Goal: Information Seeking & Learning: Find specific fact

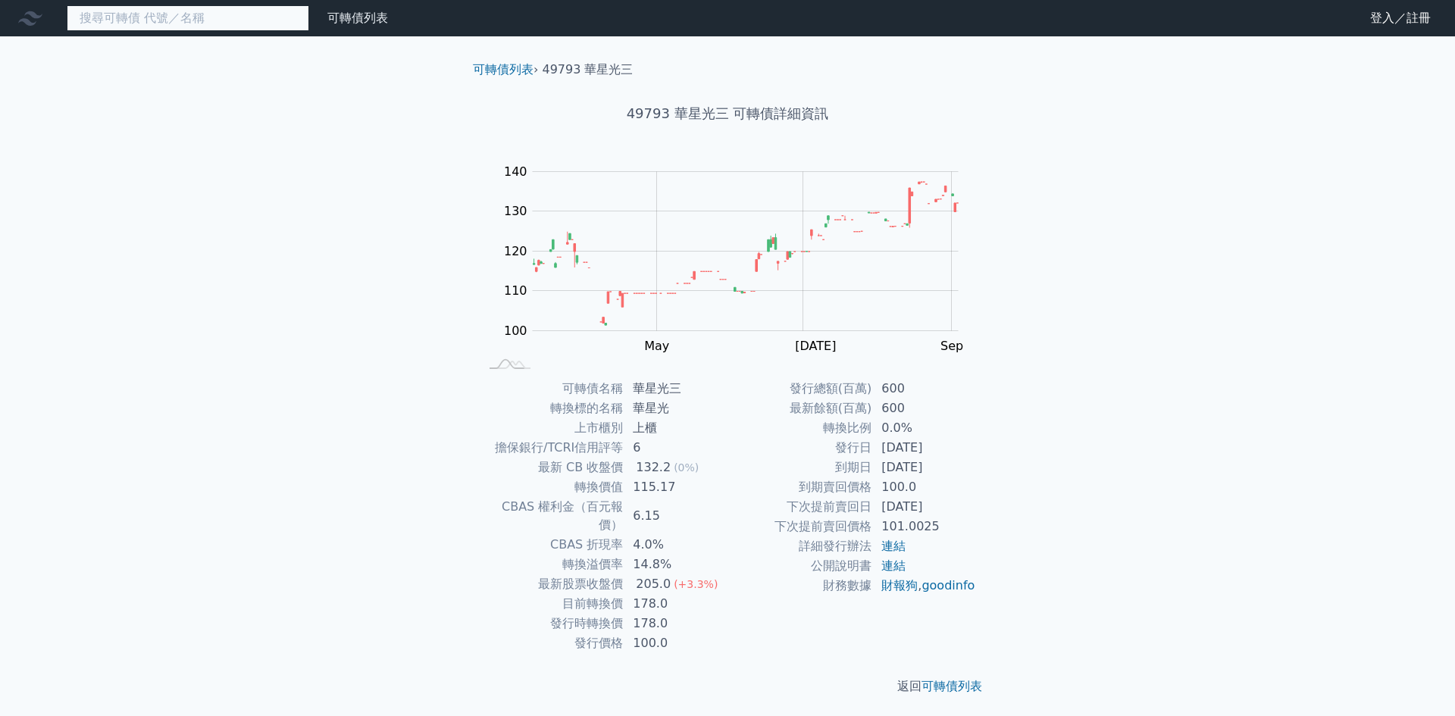
click at [211, 26] on input at bounding box center [188, 18] width 242 height 26
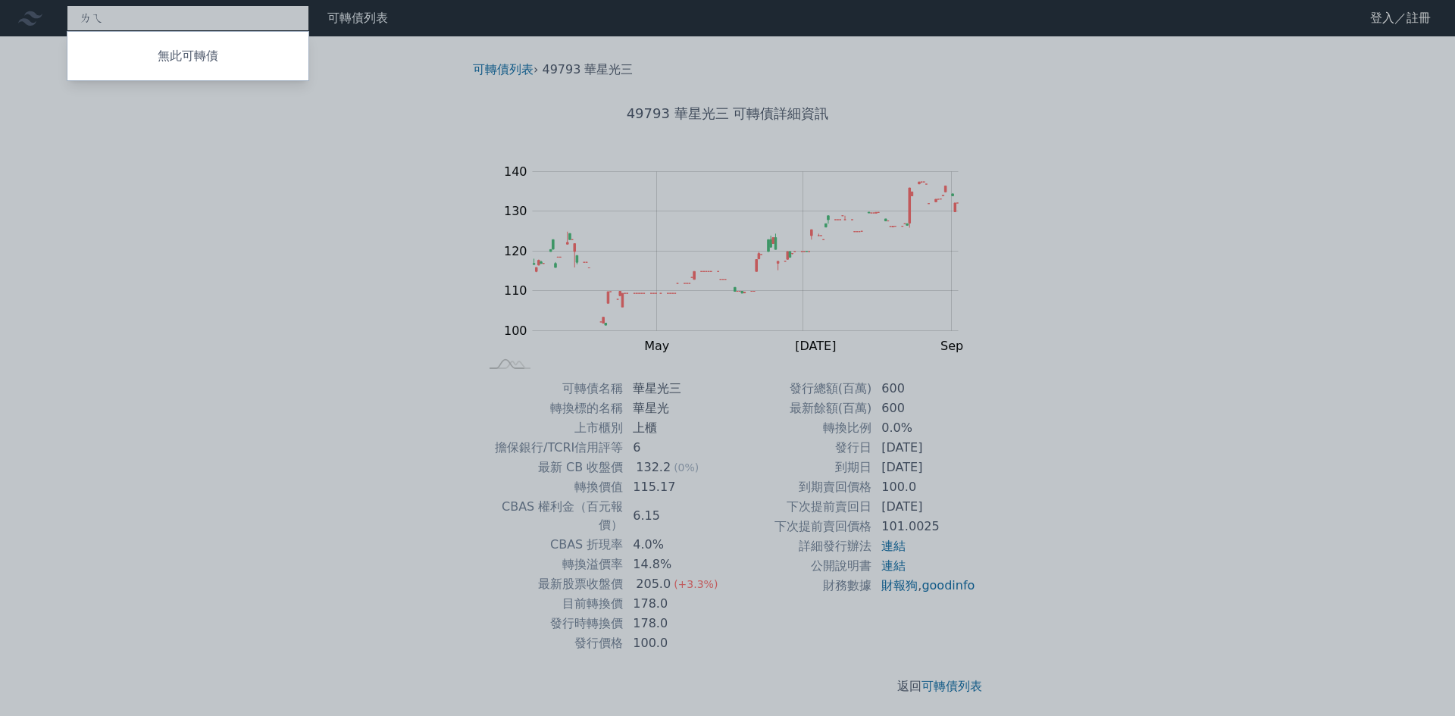
type input "ㄌ"
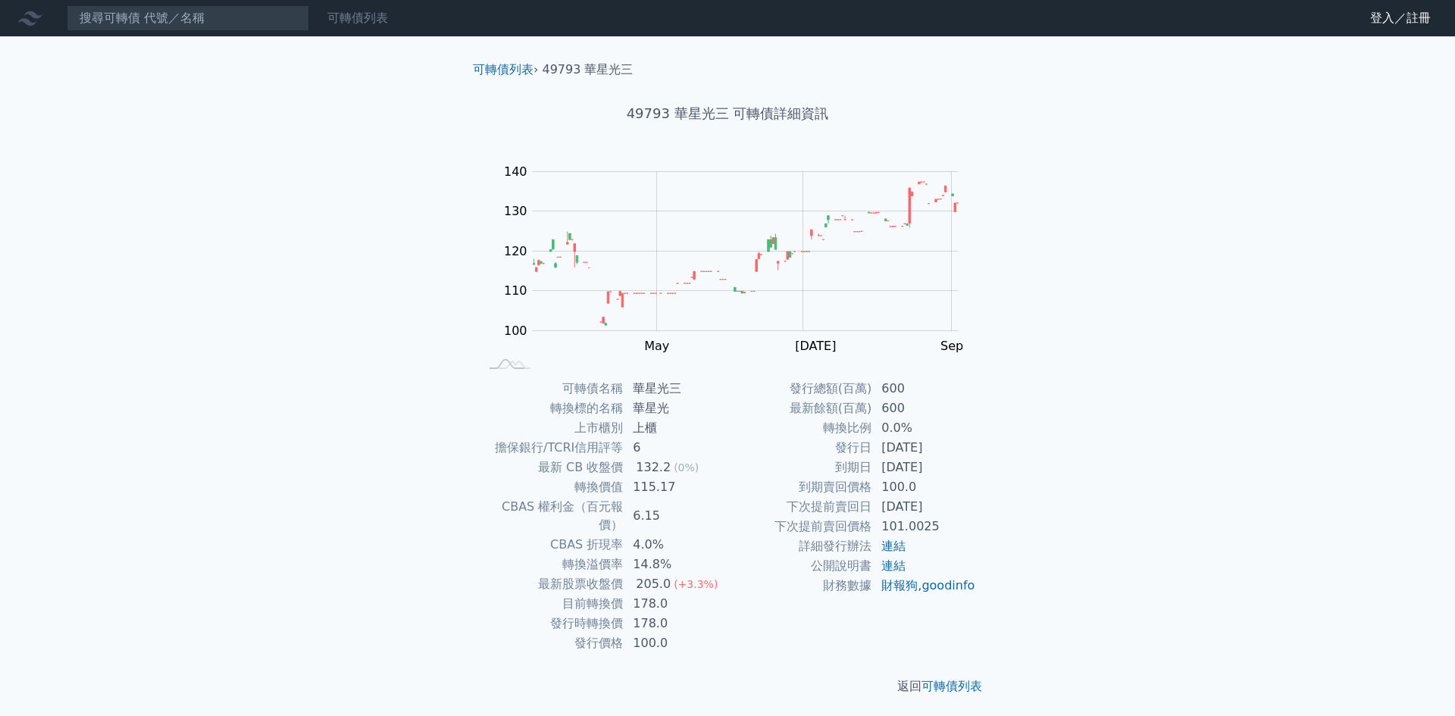
click at [365, 22] on link "可轉債列表" at bounding box center [357, 18] width 61 height 14
drag, startPoint x: 1416, startPoint y: 11, endPoint x: 1395, endPoint y: 55, distance: 48.5
click at [1416, 12] on link "登入／註冊" at bounding box center [1400, 18] width 85 height 24
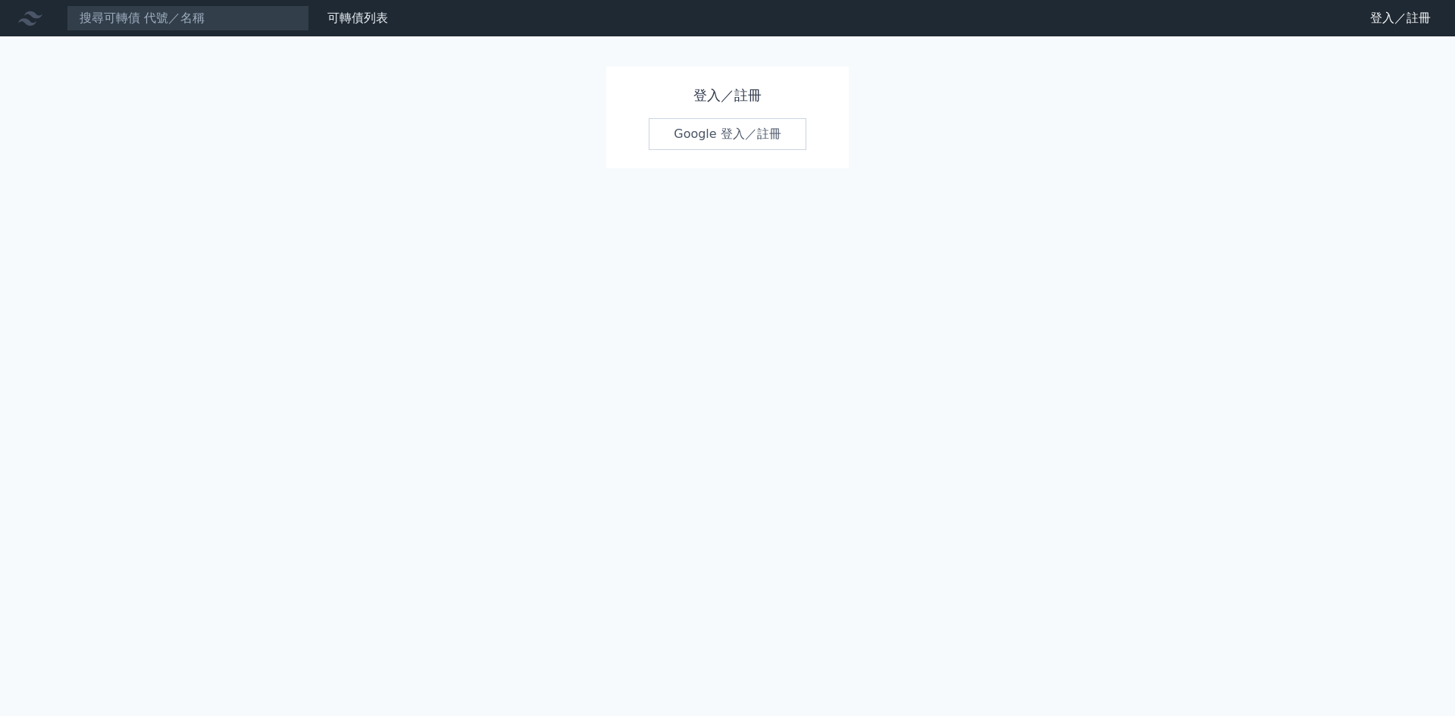
click at [752, 132] on link "Google 登入／註冊" at bounding box center [727, 134] width 158 height 32
click at [736, 133] on link "Google 登入／註冊" at bounding box center [727, 134] width 158 height 32
click at [123, 14] on input at bounding box center [188, 18] width 242 height 26
drag, startPoint x: 1408, startPoint y: 17, endPoint x: 1317, endPoint y: 75, distance: 107.6
click at [1408, 18] on link "登入／註冊" at bounding box center [1400, 18] width 85 height 24
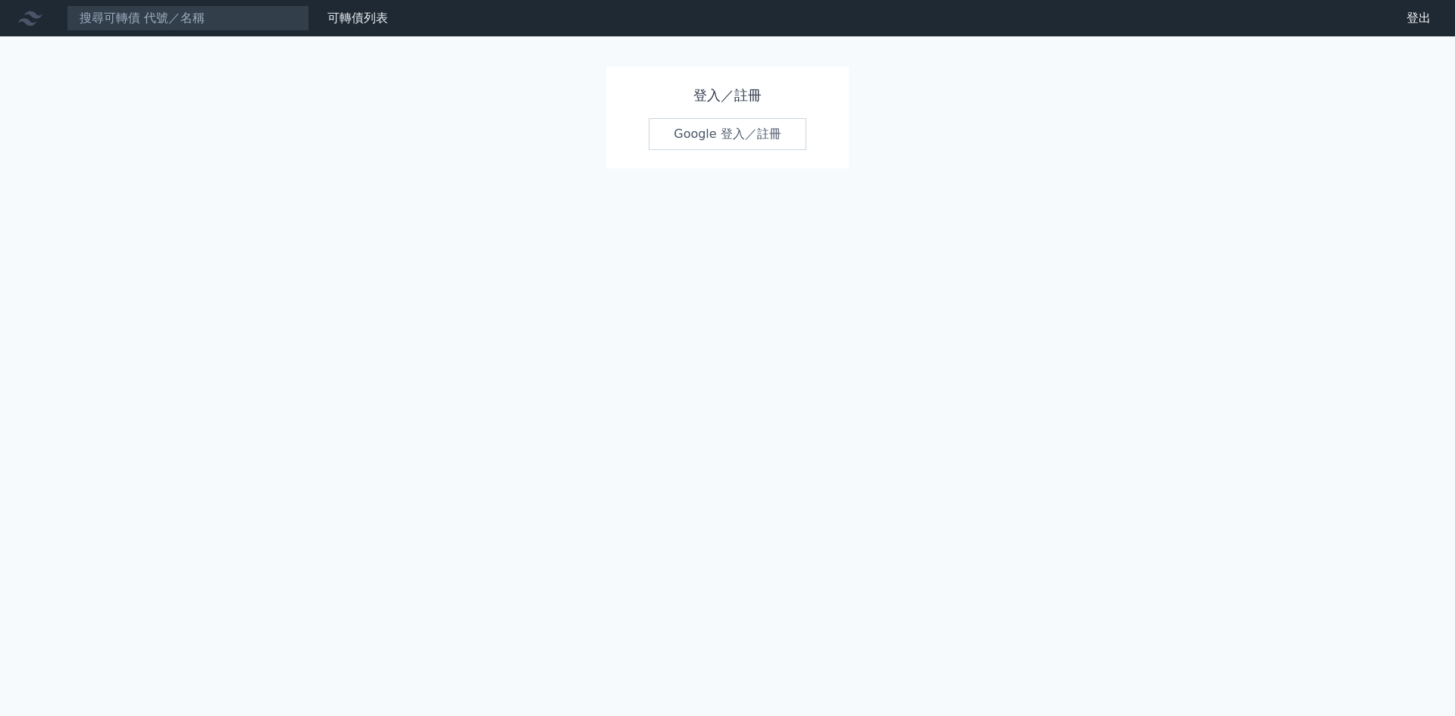
drag, startPoint x: 708, startPoint y: 123, endPoint x: 699, endPoint y: 131, distance: 11.3
click at [706, 125] on link "Google 登入／註冊" at bounding box center [727, 134] width 158 height 32
click at [159, 27] on input at bounding box center [188, 18] width 242 height 26
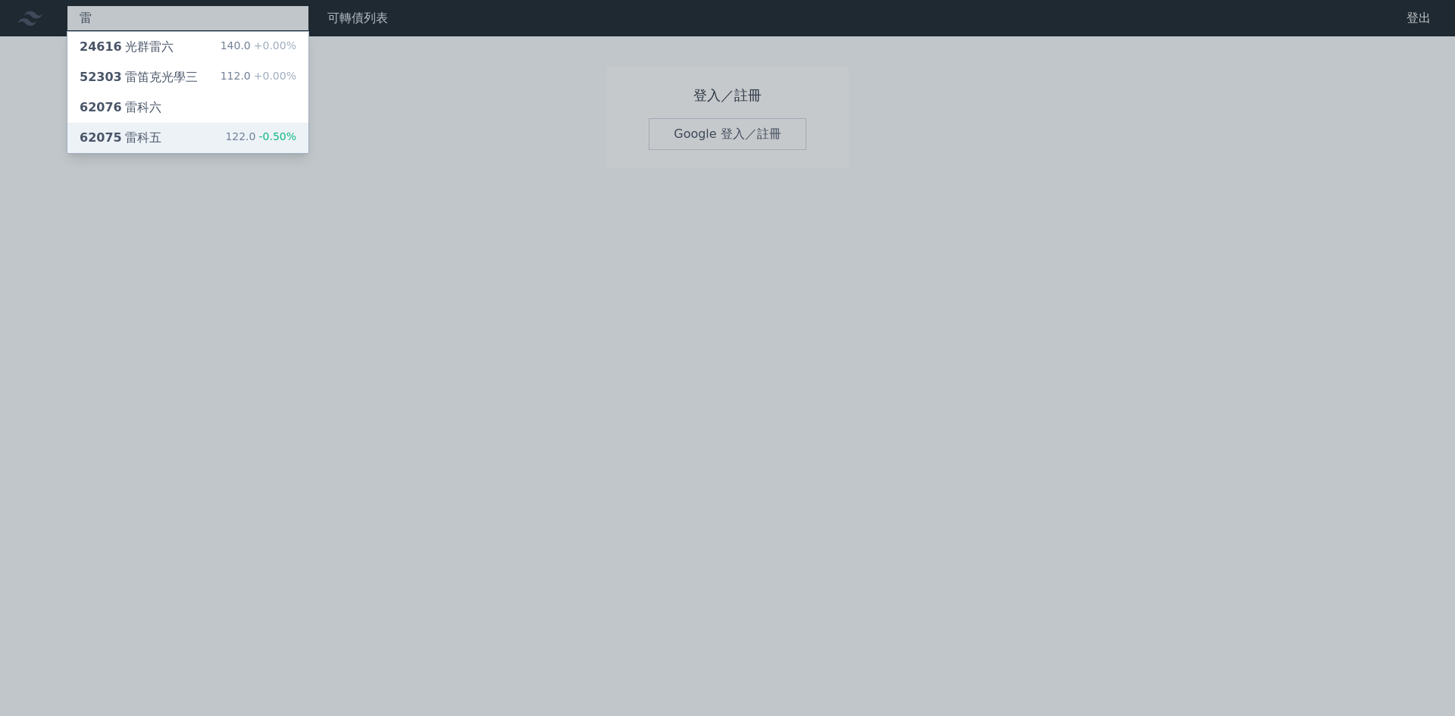
type input "雷"
click at [136, 148] on div "62075 雷科五 122.0 -0.50%" at bounding box center [187, 138] width 241 height 30
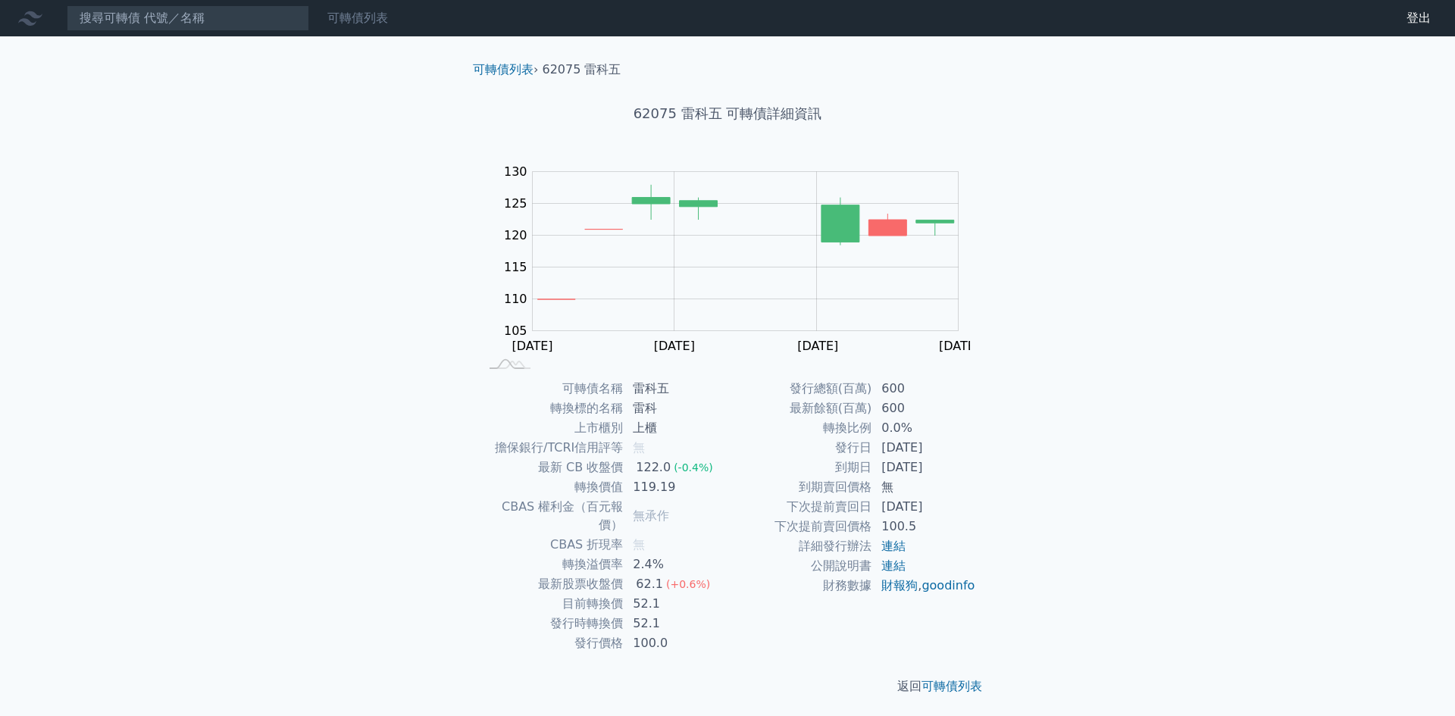
click at [371, 24] on link "可轉債列表" at bounding box center [357, 18] width 61 height 14
click at [367, 13] on link "可轉債列表" at bounding box center [357, 18] width 61 height 14
click at [352, 14] on link "可轉債列表" at bounding box center [357, 18] width 61 height 14
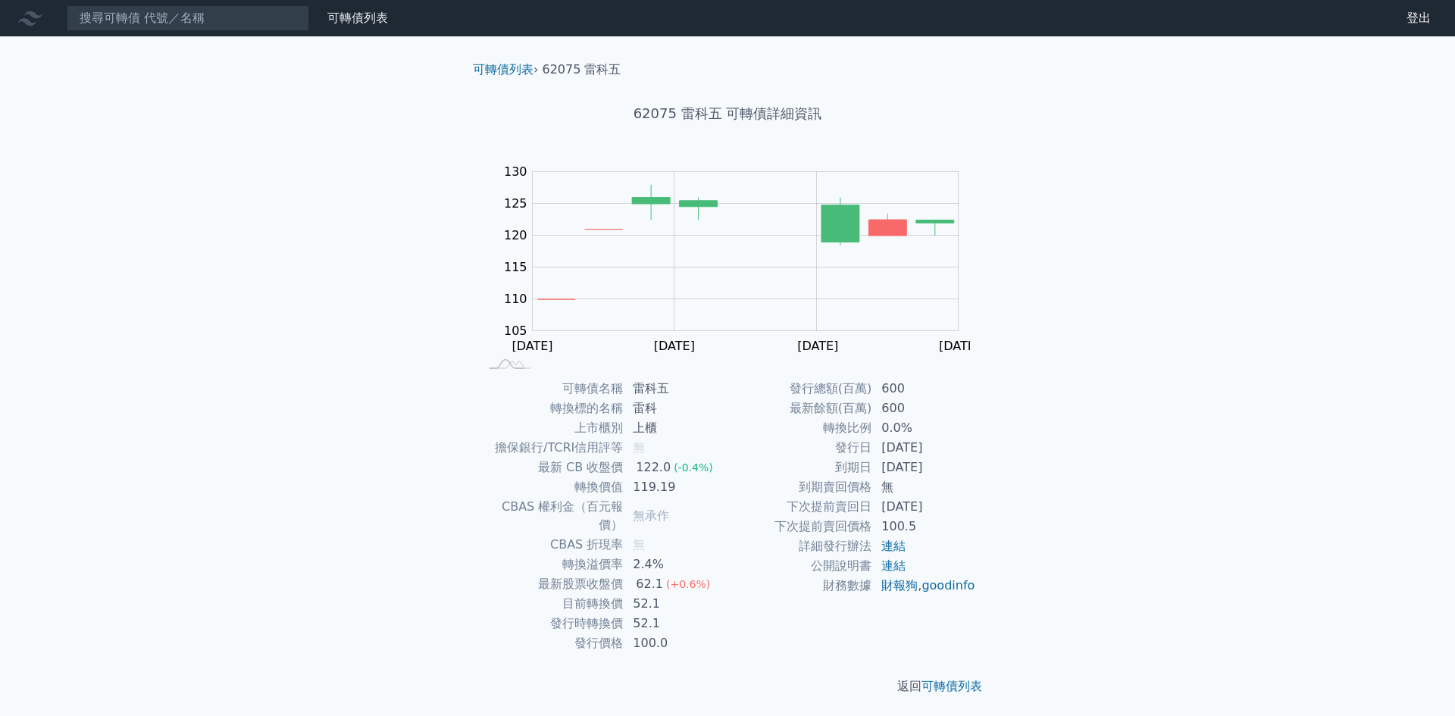
drag, startPoint x: 352, startPoint y: 14, endPoint x: 480, endPoint y: 51, distance: 132.4
click at [354, 17] on link "可轉債列表" at bounding box center [357, 18] width 61 height 14
click at [506, 72] on link "可轉債列表" at bounding box center [503, 69] width 61 height 14
click at [170, 15] on input at bounding box center [188, 18] width 242 height 26
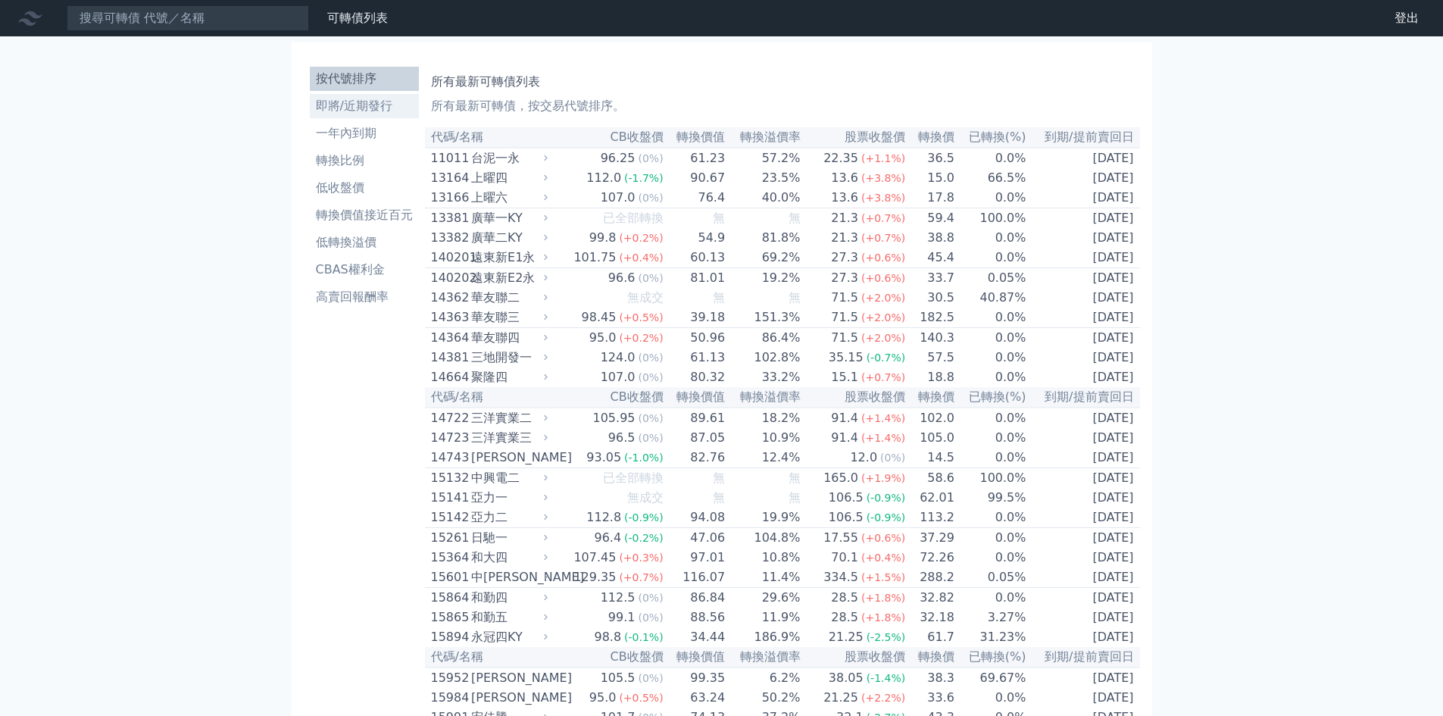
click at [386, 103] on li "即將/近期發行" at bounding box center [364, 106] width 109 height 18
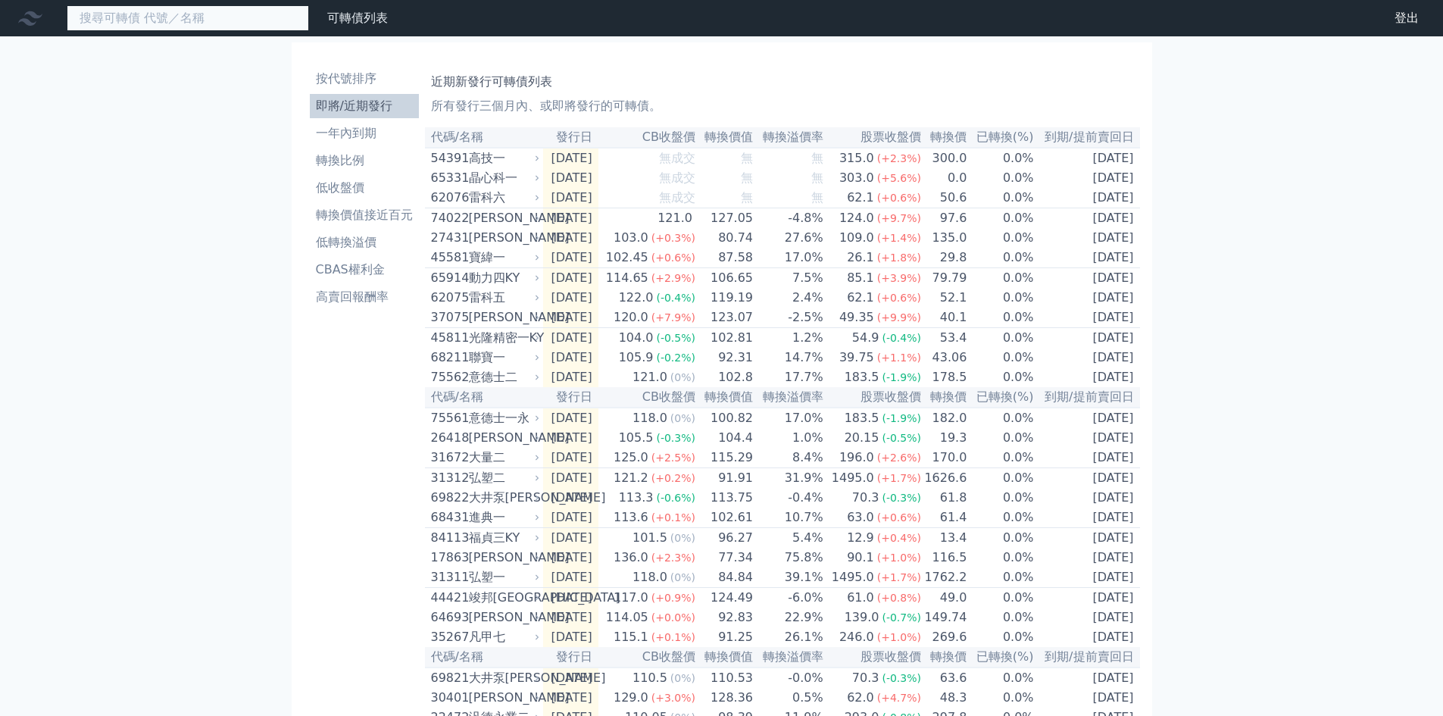
click at [223, 5] on input at bounding box center [188, 18] width 242 height 26
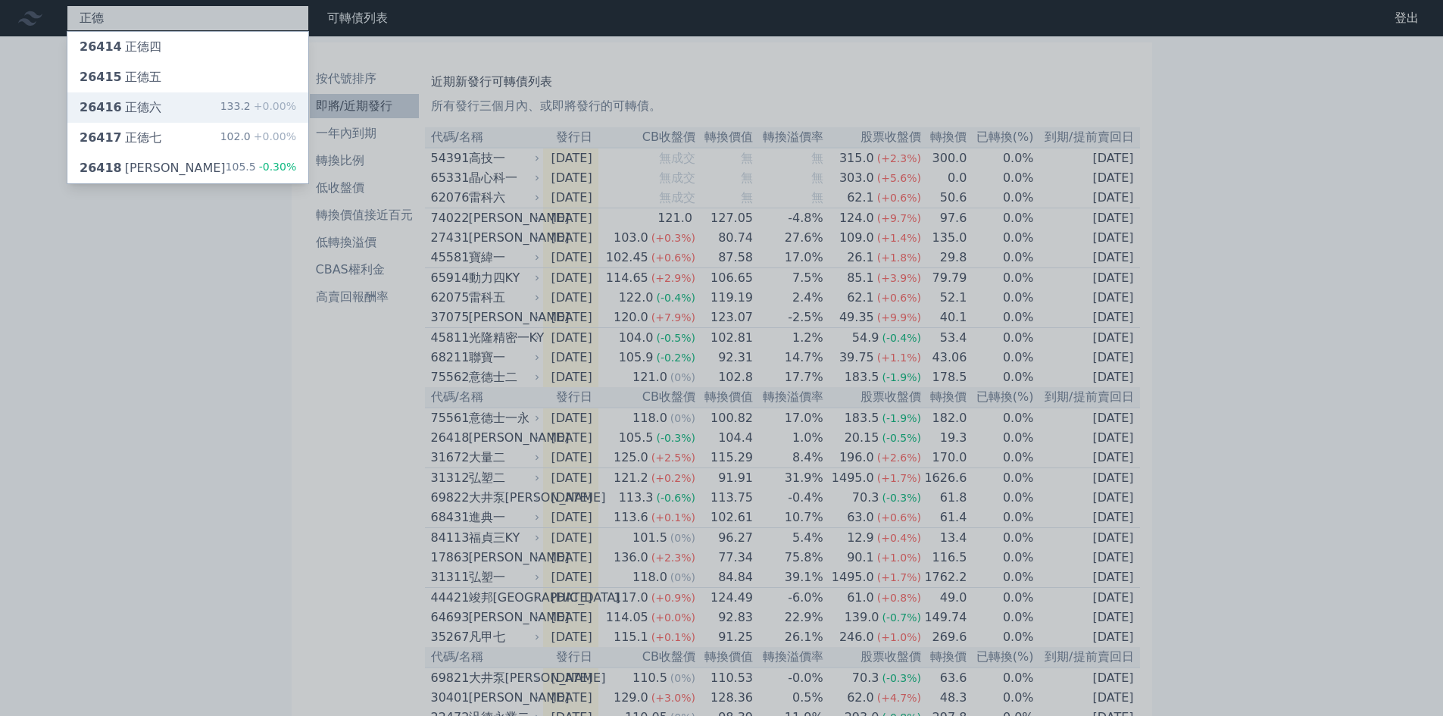
type input "正德"
click at [220, 106] on div "26416 正德六 133.2 +0.00%" at bounding box center [187, 107] width 241 height 30
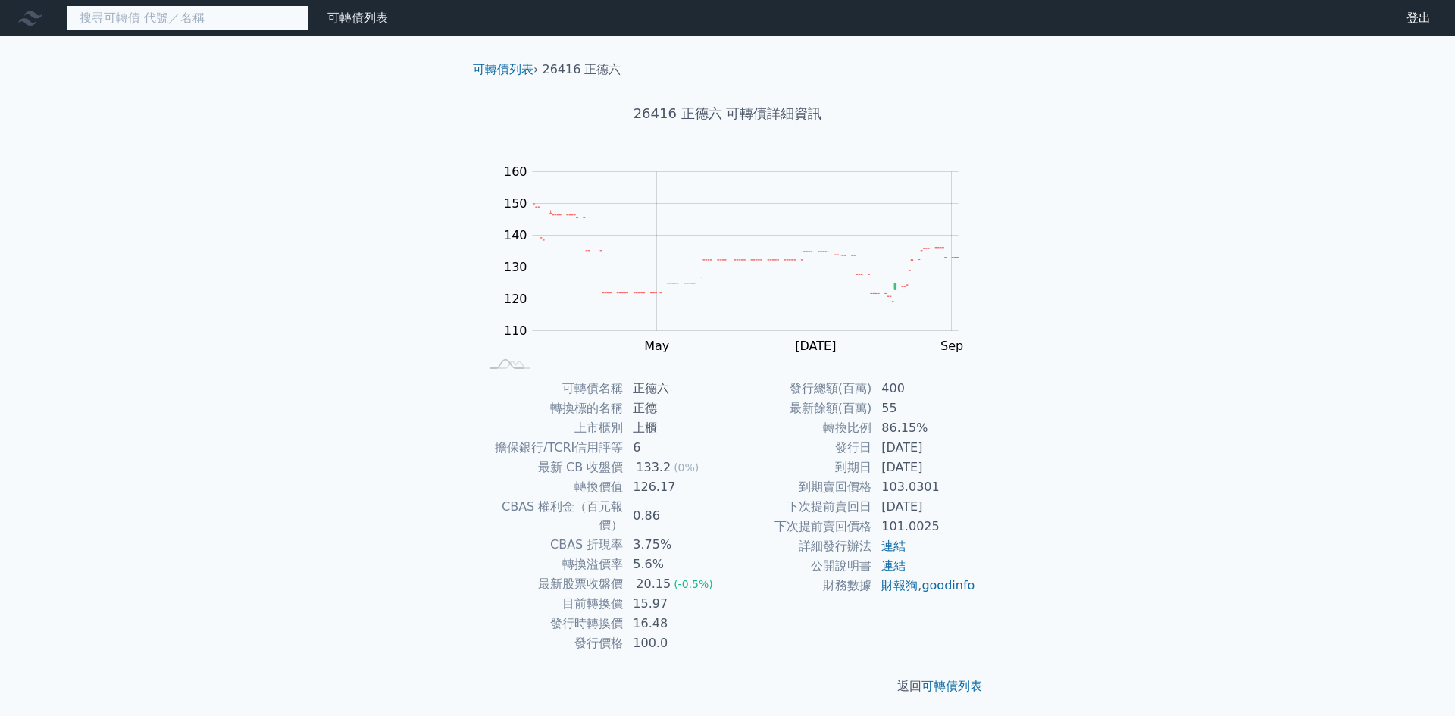
click at [142, 27] on input at bounding box center [188, 18] width 242 height 26
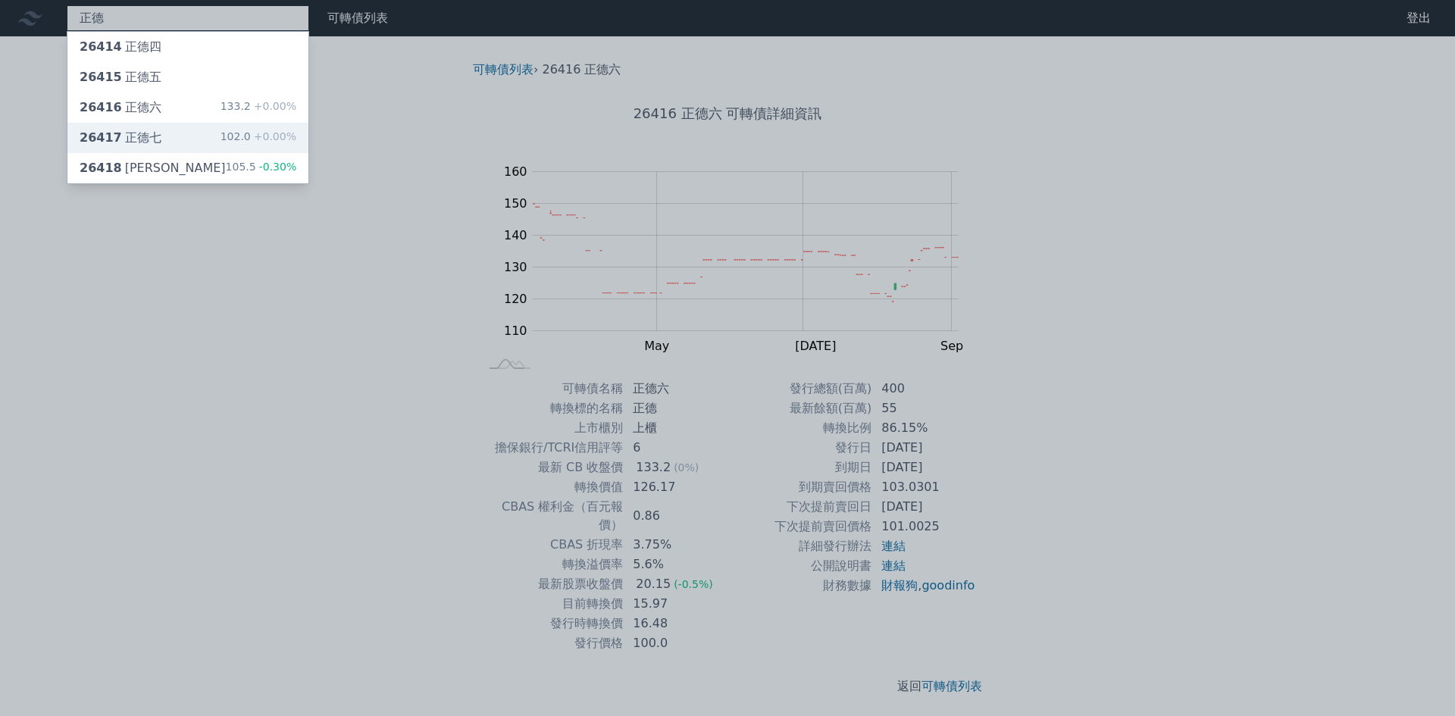
type input "正德"
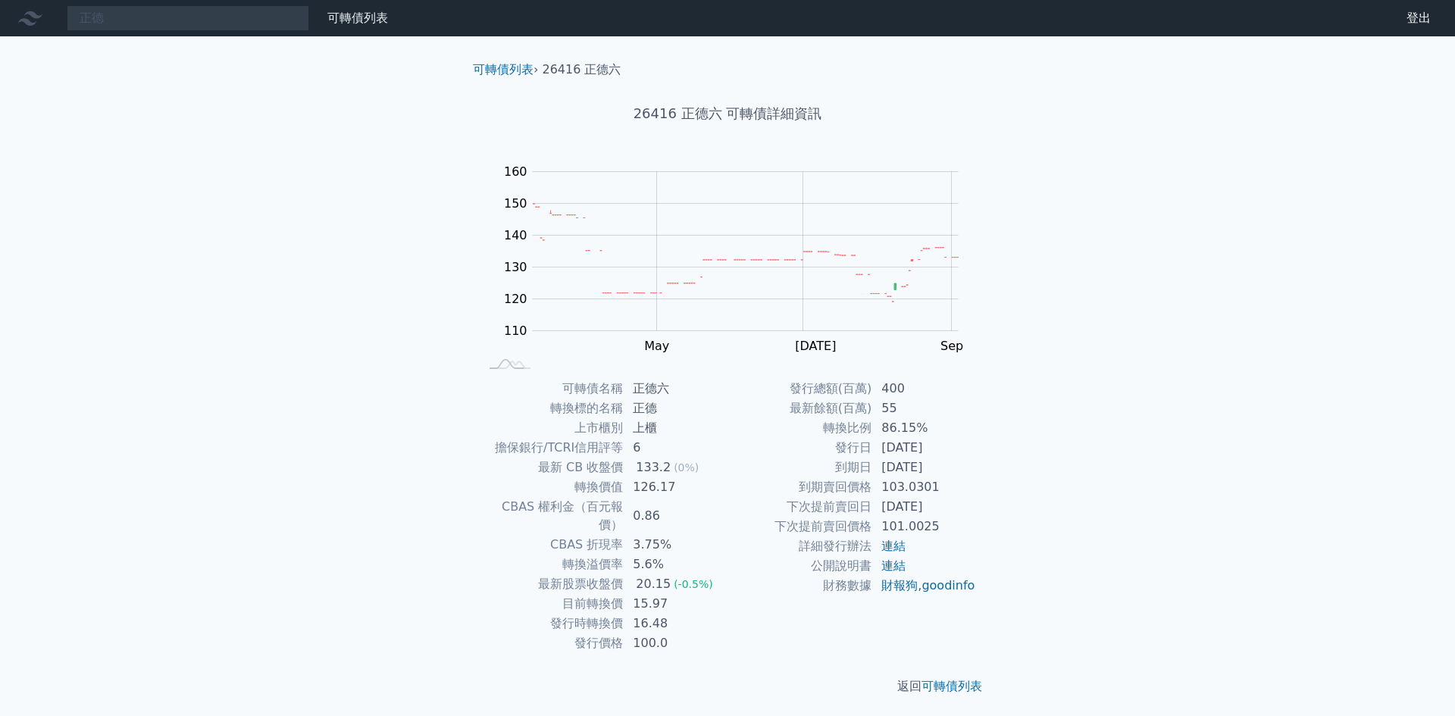
click at [151, 134] on div "正德 可轉債列表 財務數據 可轉債列表 財務數據 登出 登出 可轉債列表 › 26416 正德六 26416 正德六 可轉債詳細資訊 Zoom Out 110…" at bounding box center [727, 360] width 1455 height 720
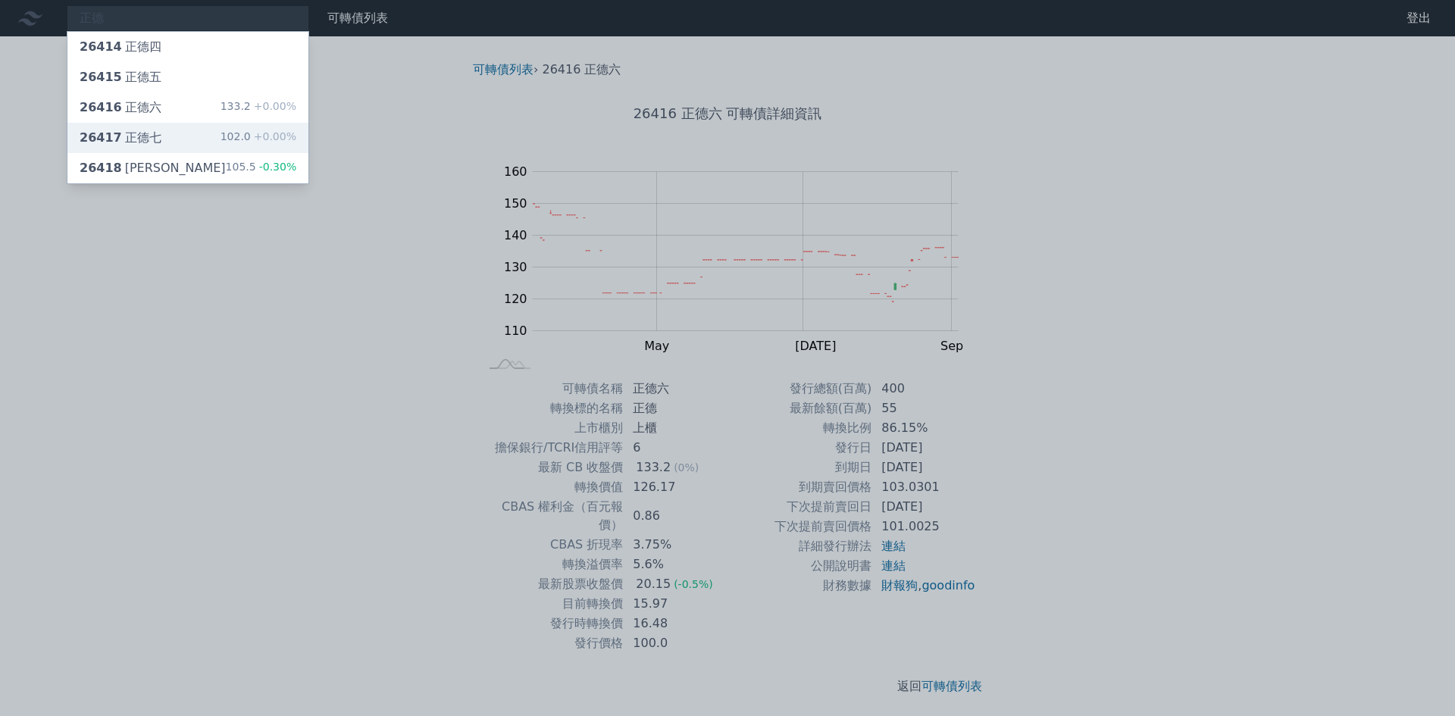
click at [229, 140] on div "102.0 +0.00%" at bounding box center [258, 138] width 76 height 18
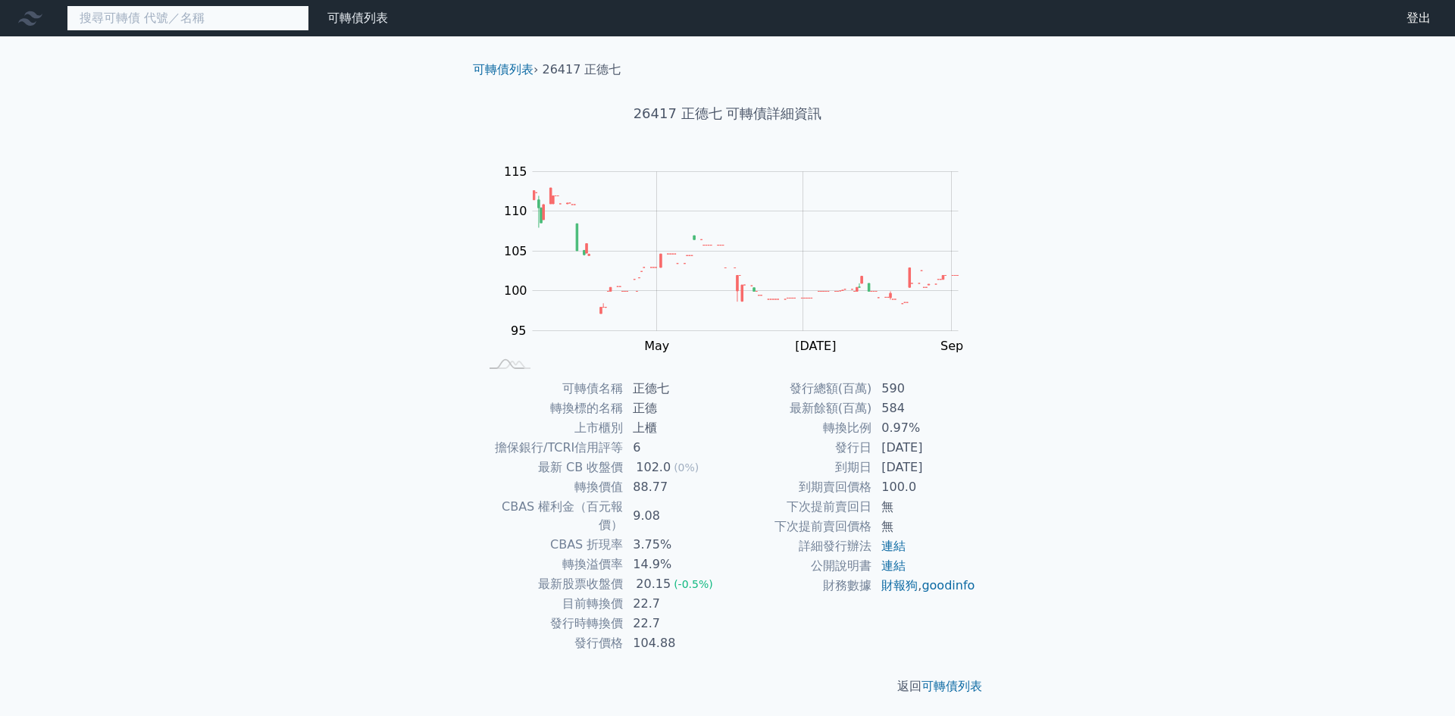
click at [162, 7] on input at bounding box center [188, 18] width 242 height 26
type input "虎"
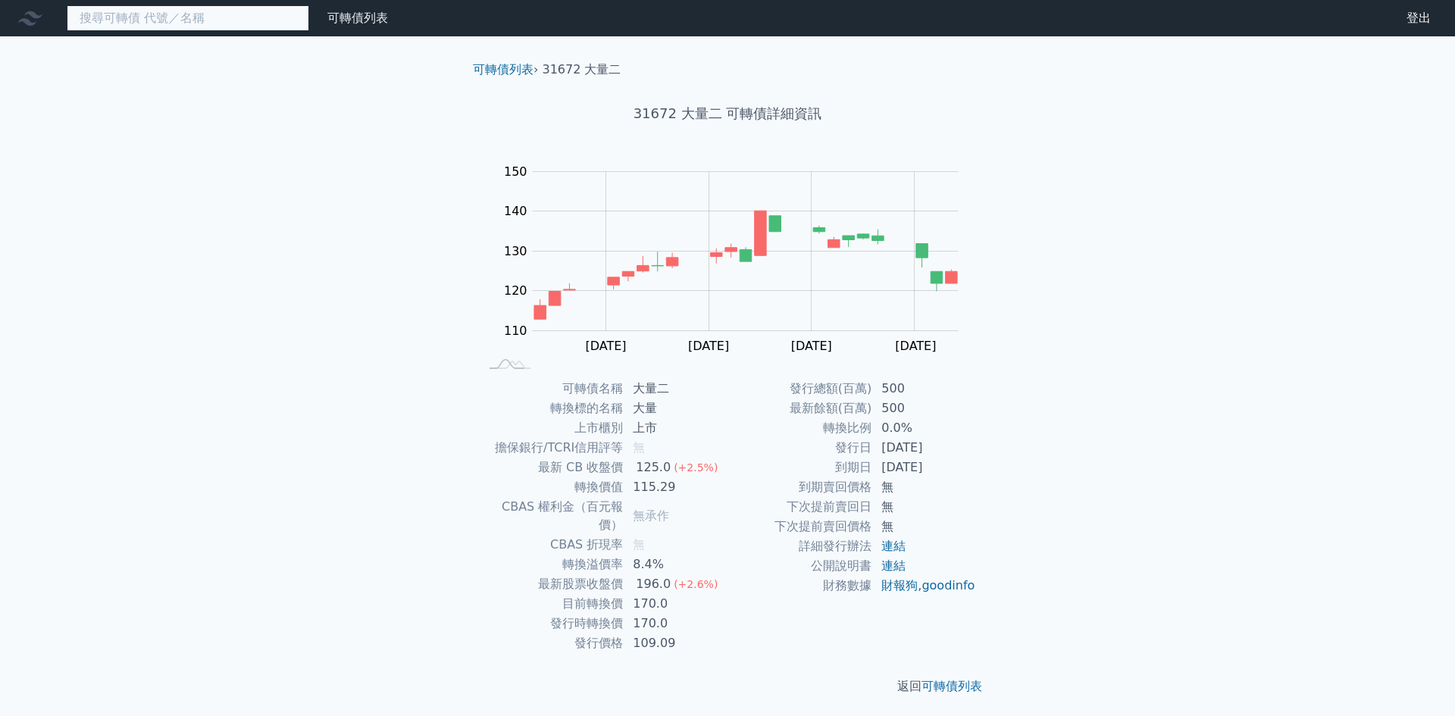
click at [211, 26] on input at bounding box center [188, 18] width 242 height 26
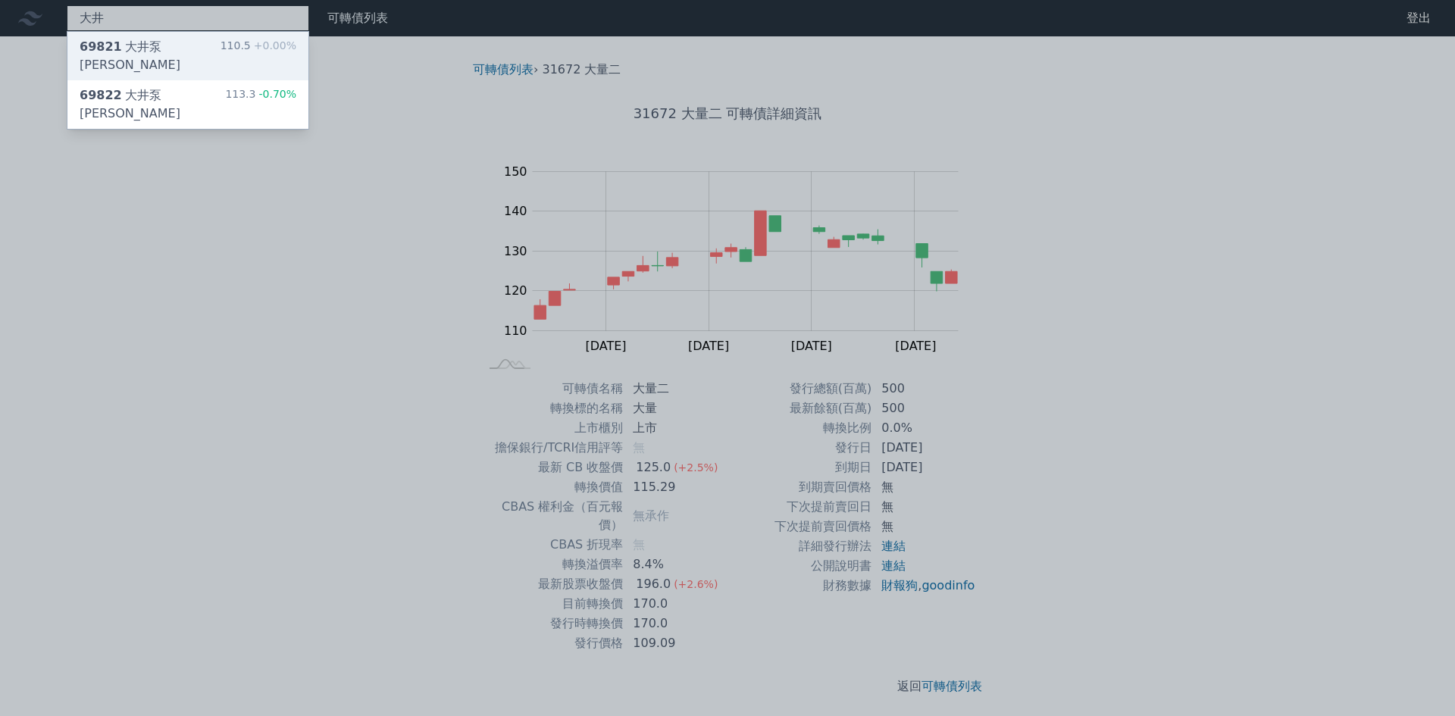
type input "大井"
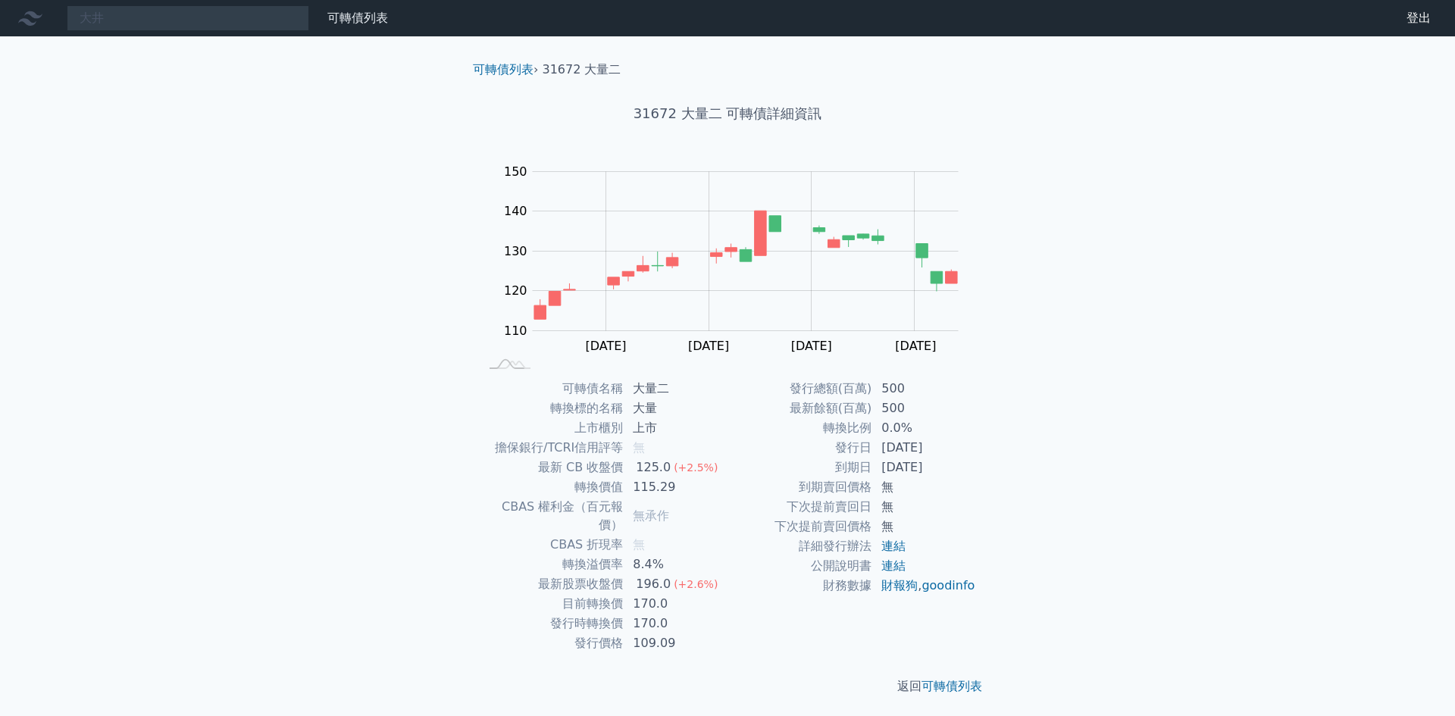
click at [205, 45] on div "大井 可轉債列表 財務數據 可轉債列表 財務數據 登出 登出 可轉債列表 › 31672 大量二 31672 大量二 可轉債詳細資訊 Zoom Out 110…" at bounding box center [727, 360] width 1455 height 720
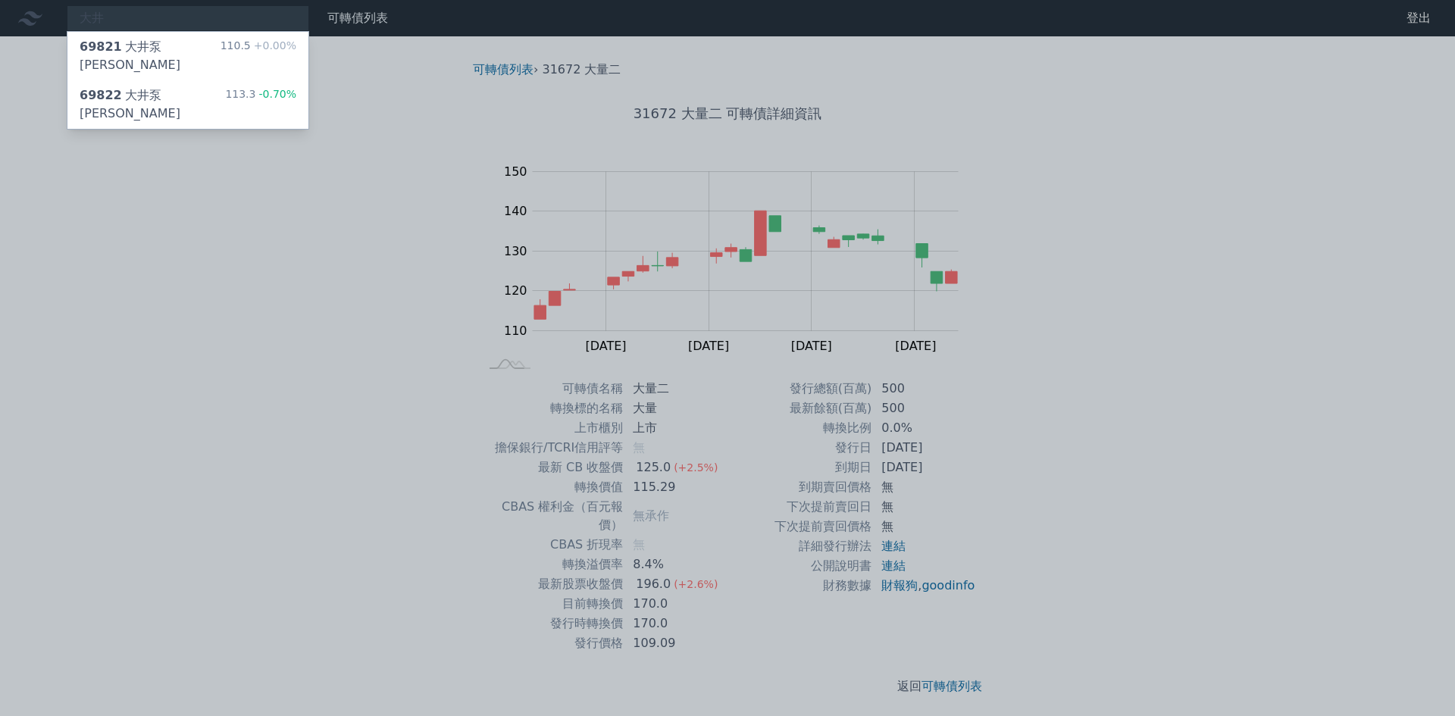
click at [205, 45] on div "69821 大井泵浦一 110.5 +0.00%" at bounding box center [187, 56] width 241 height 48
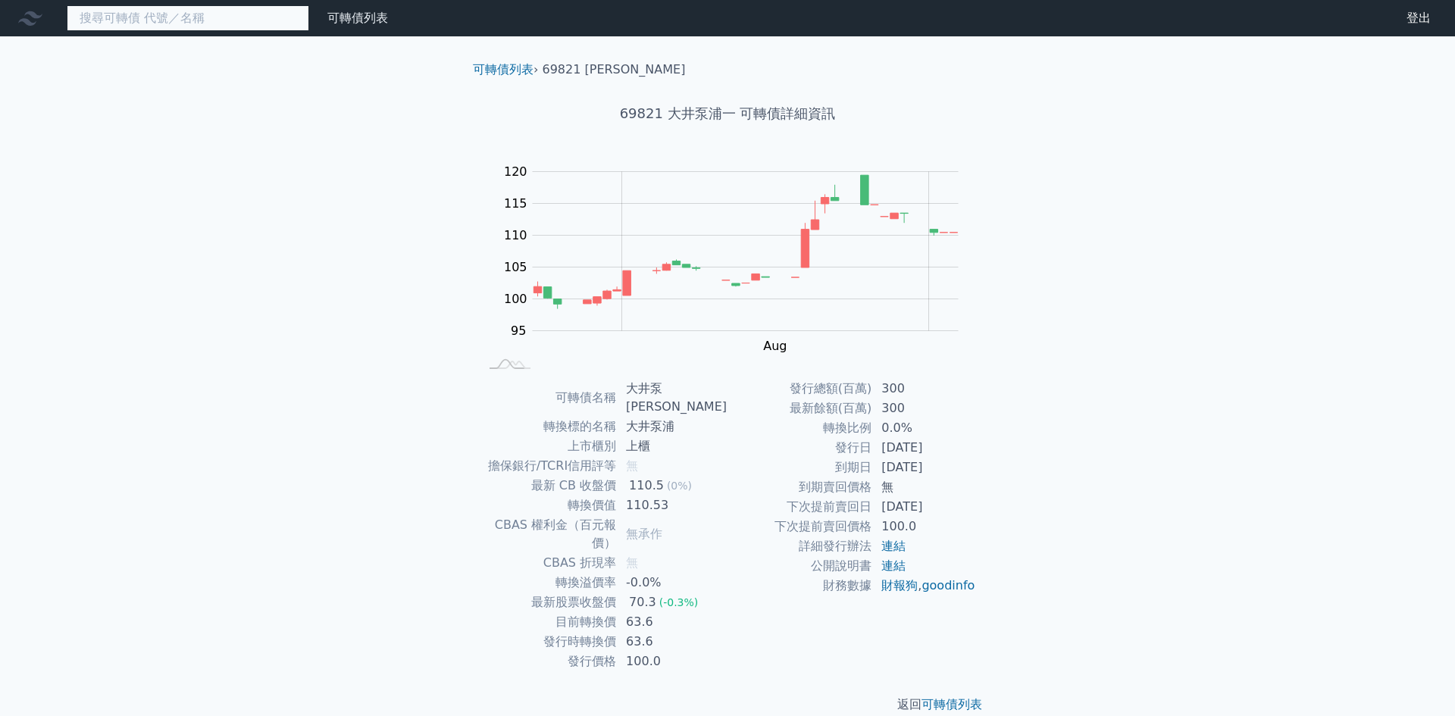
click at [211, 21] on input at bounding box center [188, 18] width 242 height 26
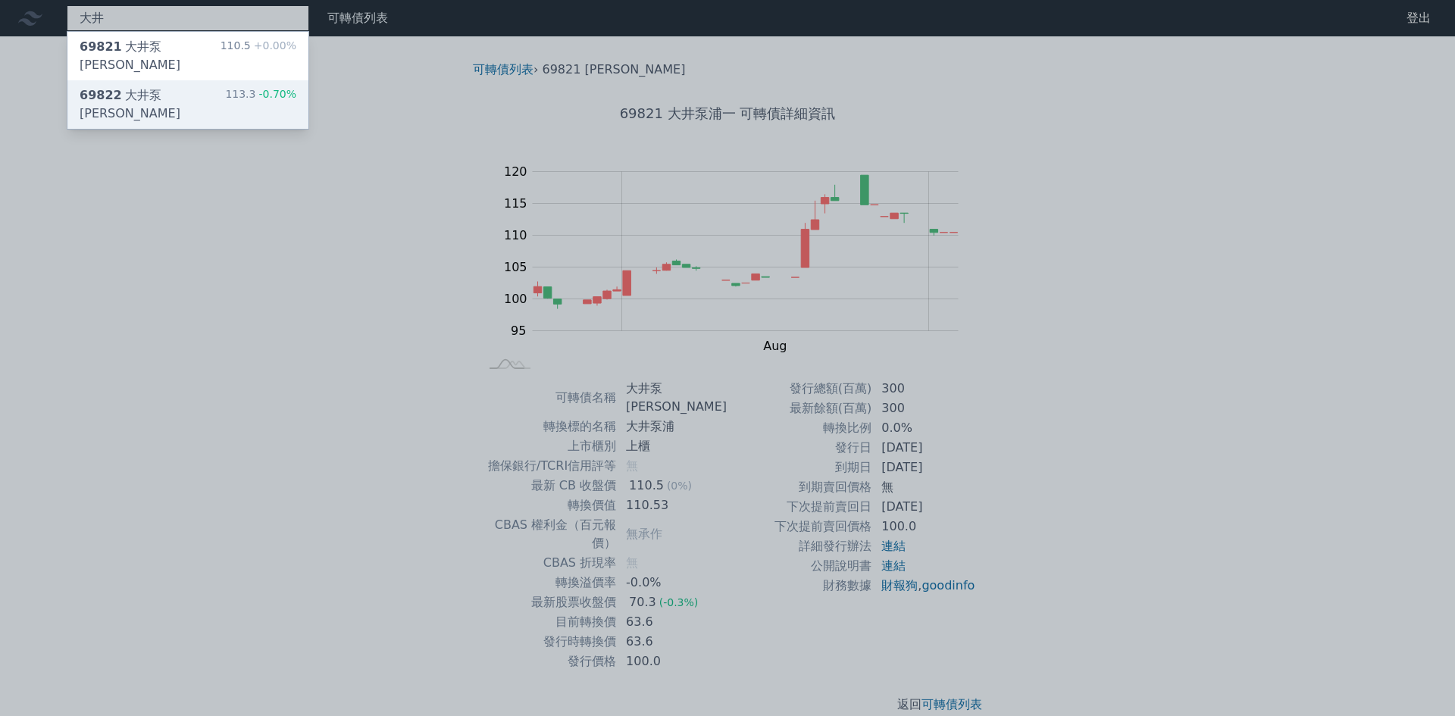
type input "大井"
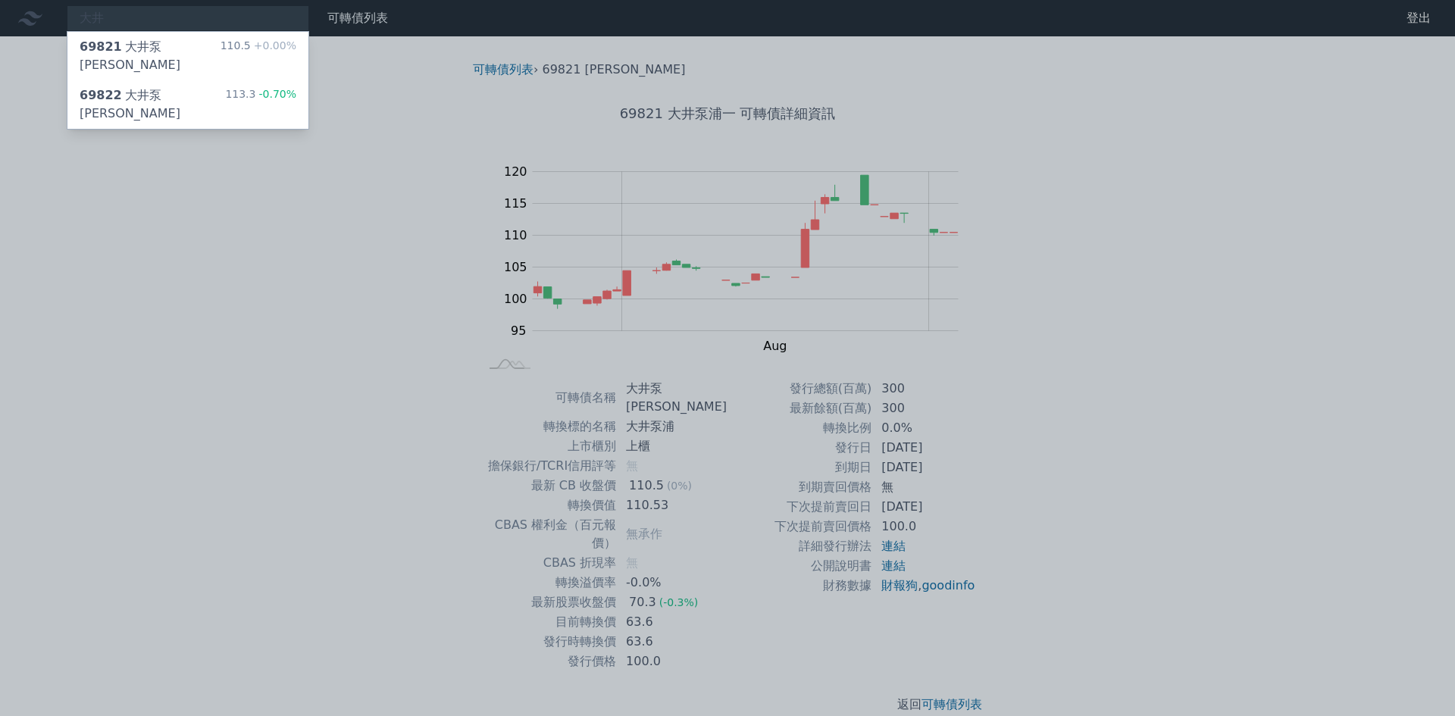
click at [171, 77] on div "大井 69821 大井泵浦一 110.5 +0.00% 69822 大井泵浦二 113.3 -0.70% 可轉債列表 財務數據 可轉債列表 財務數據 登出 登…" at bounding box center [727, 369] width 1455 height 738
click at [171, 86] on div "69822 大井泵浦二" at bounding box center [152, 104] width 145 height 36
